Goal: Check status: Check status

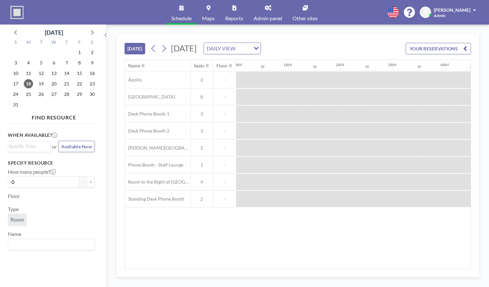
scroll to position [0, 733]
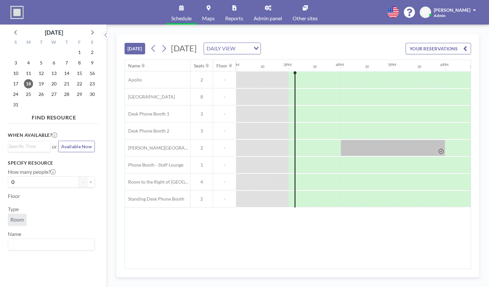
click at [360, 216] on div "Name Seats Floor 12AM 30 1AM 30 2AM 30 3AM 30 4AM 30 5AM 30 6AM 30 7AM 30 8AM 3…" at bounding box center [298, 164] width 346 height 209
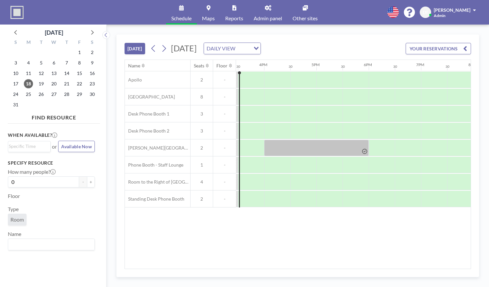
scroll to position [0, 810]
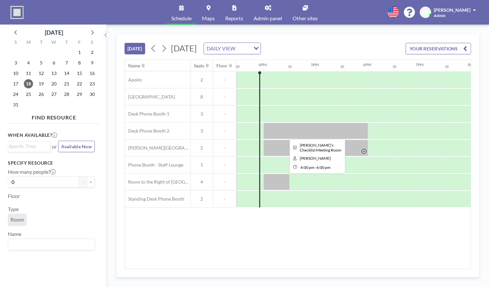
click at [301, 133] on div at bounding box center [316, 131] width 105 height 16
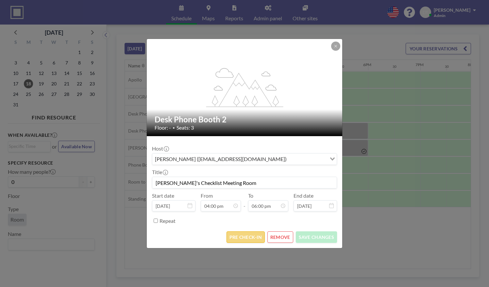
scroll to position [419, 0]
click at [246, 234] on button "PRE CHECK-IN" at bounding box center [246, 236] width 38 height 11
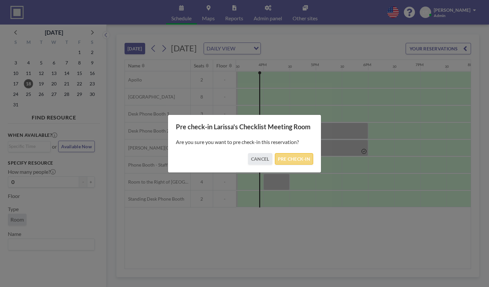
click at [282, 160] on button "PRE CHECK-IN" at bounding box center [294, 158] width 38 height 11
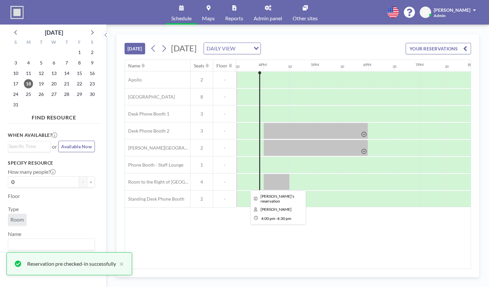
click at [272, 180] on div at bounding box center [277, 182] width 26 height 16
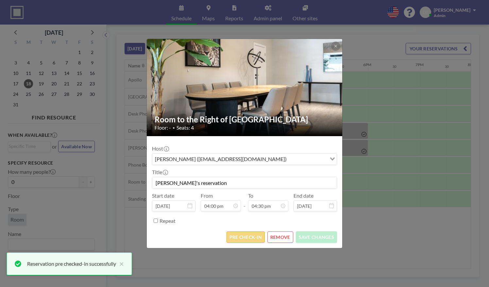
click at [247, 235] on button "PRE CHECK-IN" at bounding box center [246, 236] width 38 height 11
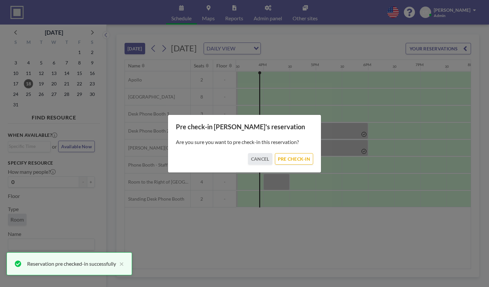
click at [296, 139] on p "Are you sure you want to pre check-in this reservation?" at bounding box center [244, 142] width 137 height 7
click at [291, 160] on button "PRE CHECK-IN" at bounding box center [294, 158] width 38 height 11
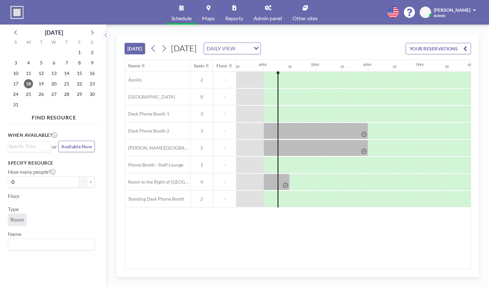
click at [283, 240] on div "Name Seats Floor 12AM 30 1AM 30 2AM 30 3AM 30 4AM 30 5AM 30 6AM 30 7AM 30 8AM 3…" at bounding box center [298, 164] width 346 height 209
click at [367, 270] on div "[DATE] [DATE] DAILY VIEW Loading... YOUR RESERVATIONS Name Seats Floor 12AM 30 …" at bounding box center [297, 155] width 363 height 243
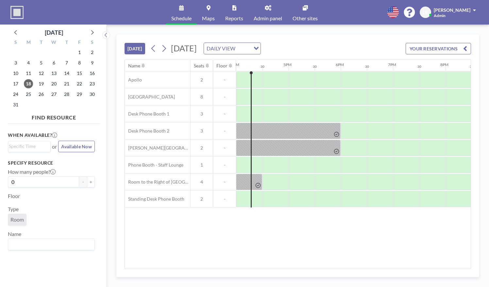
scroll to position [0, 838]
